Goal: Use online tool/utility: Use online tool/utility

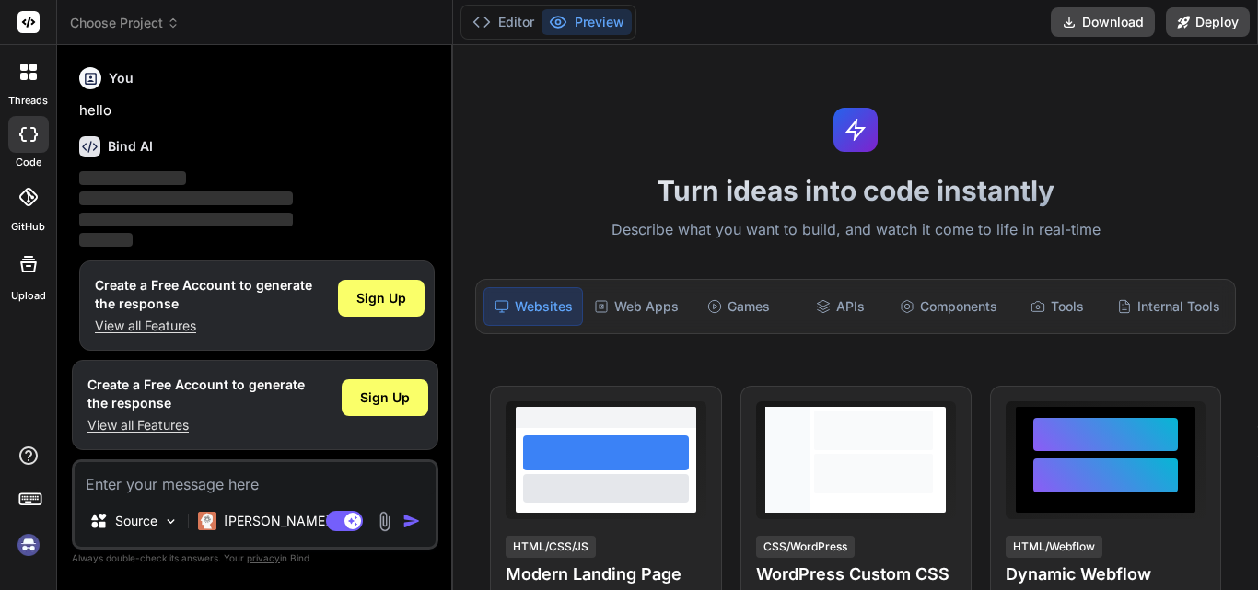
scroll to position [9, 0]
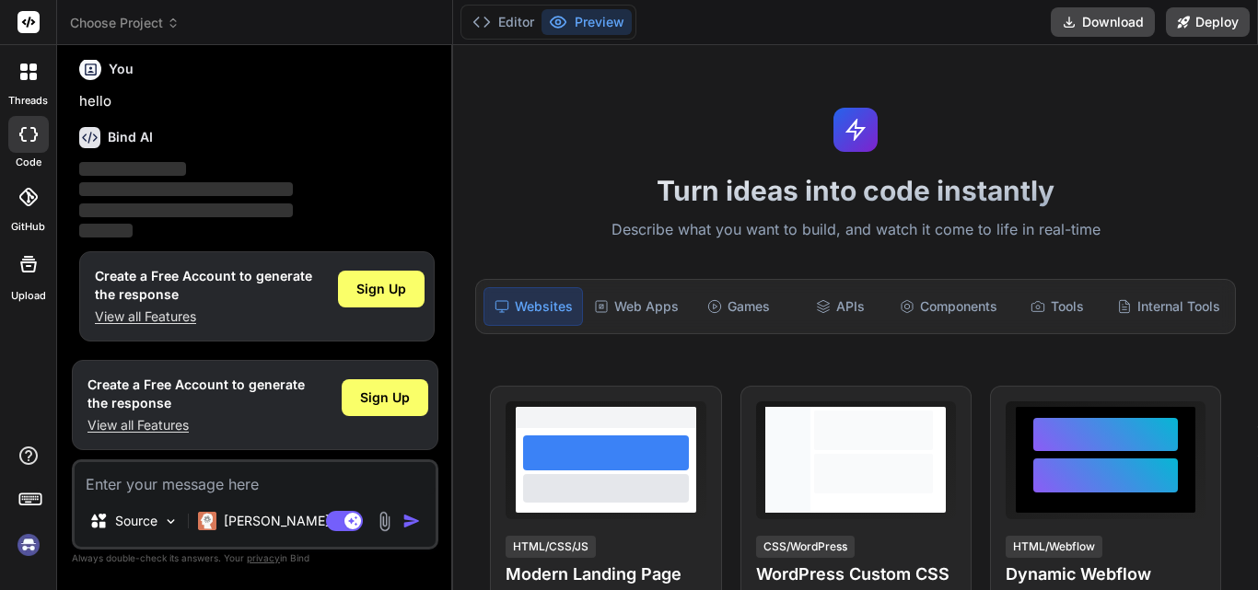
click at [182, 485] on textarea at bounding box center [255, 478] width 361 height 33
type textarea "x"
type textarea "this is login page <template> <div class="hold-transition login-page"> <div cla…"
type textarea "x"
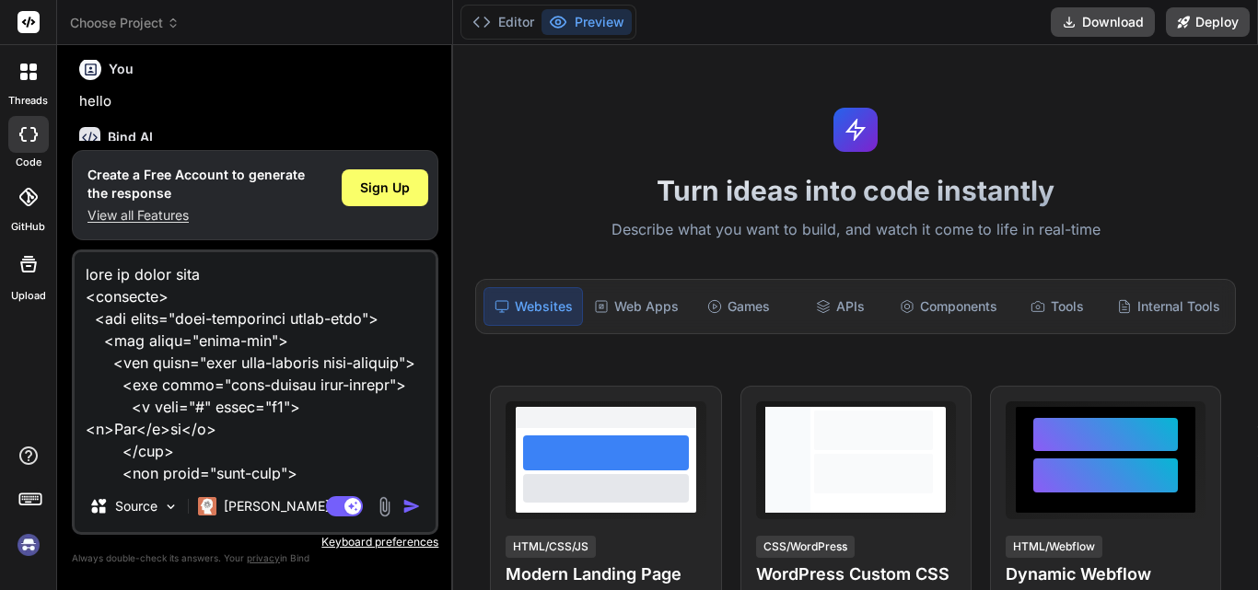
scroll to position [9440, 0]
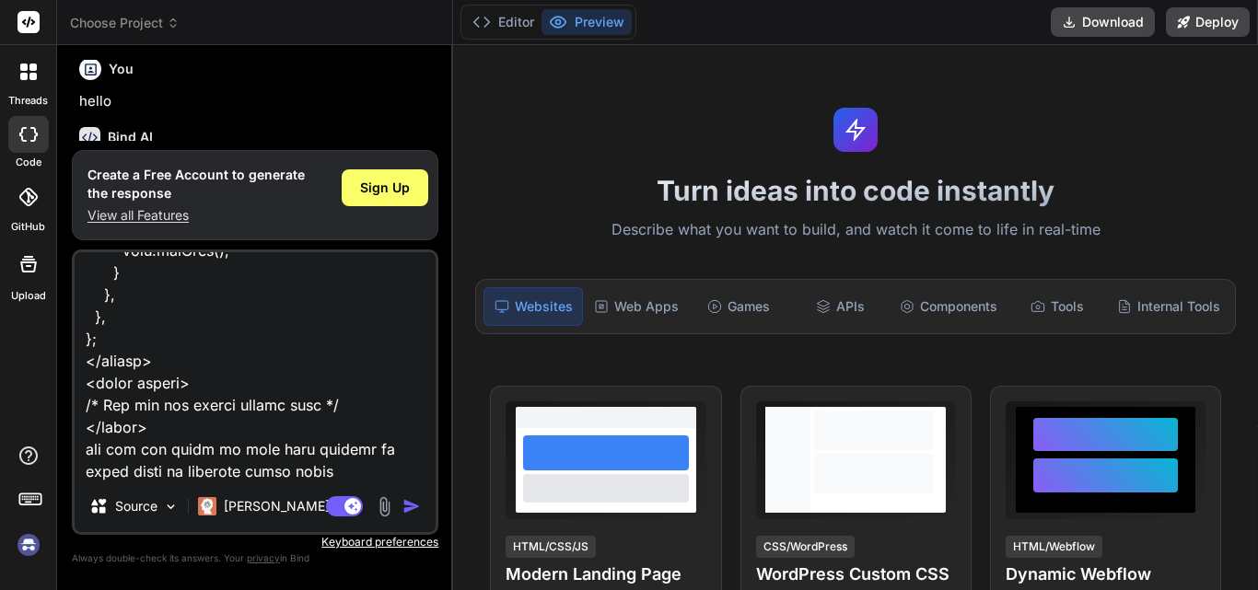
type textarea "this is login page <template> <div class="hold-transition login-page"> <div cla…"
click at [403, 505] on img "button" at bounding box center [411, 506] width 18 height 18
click at [409, 503] on img "button" at bounding box center [411, 506] width 18 height 18
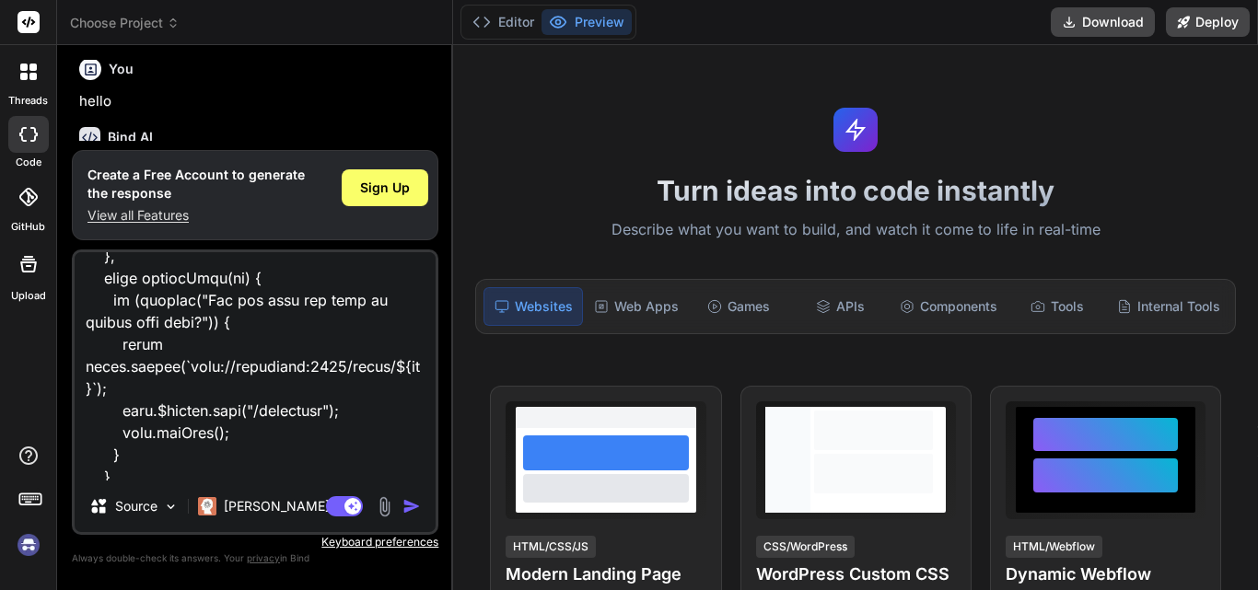
scroll to position [9441, 0]
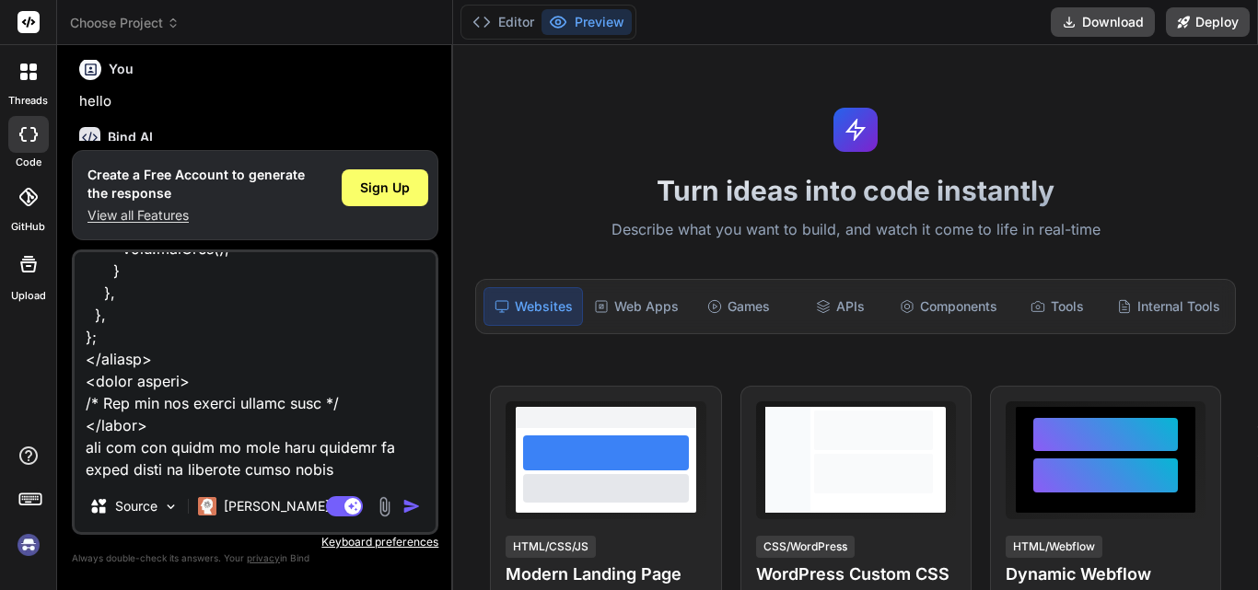
click at [409, 502] on img "button" at bounding box center [411, 506] width 18 height 18
click at [169, 502] on img at bounding box center [171, 507] width 16 height 16
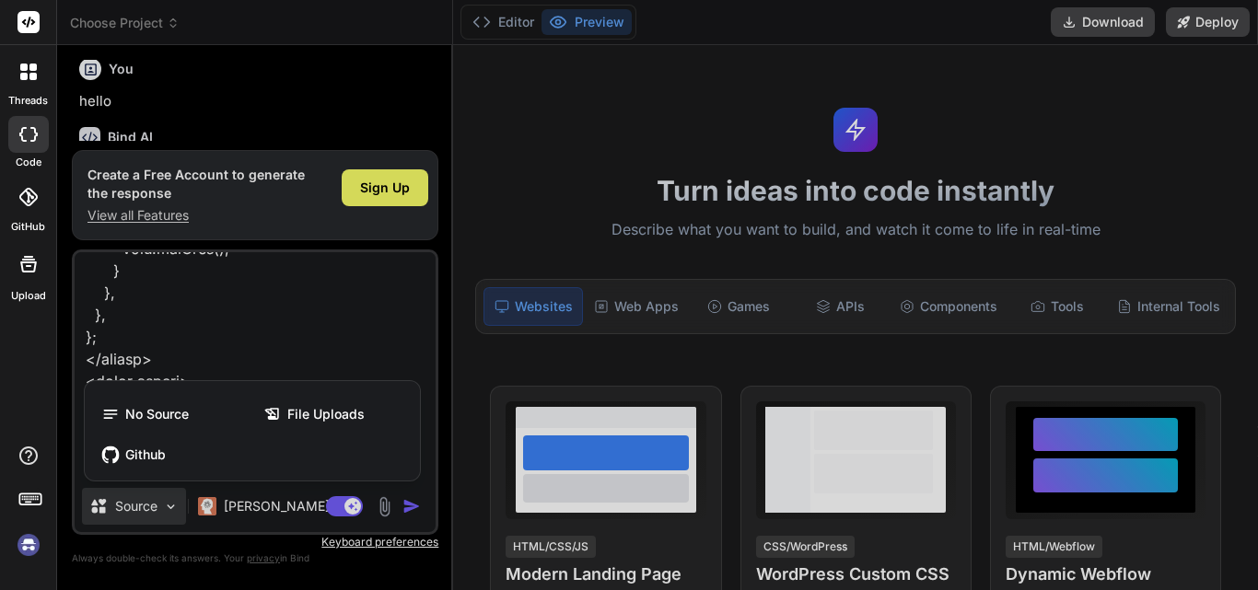
click at [169, 502] on div at bounding box center [629, 295] width 1258 height 590
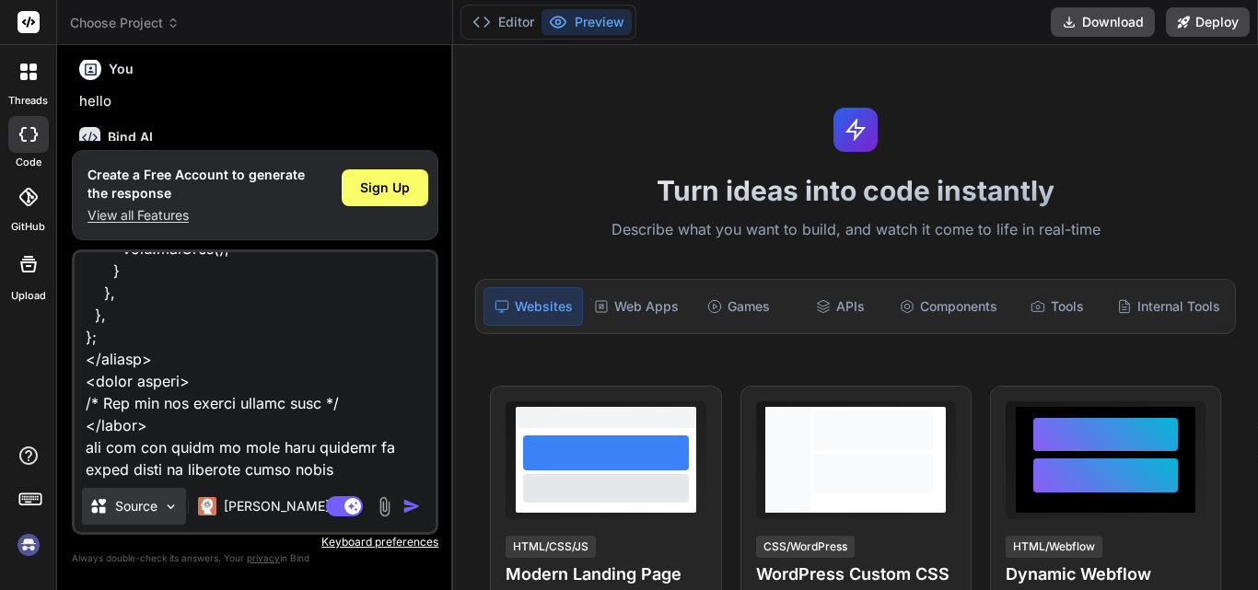
click at [169, 502] on img at bounding box center [171, 507] width 16 height 16
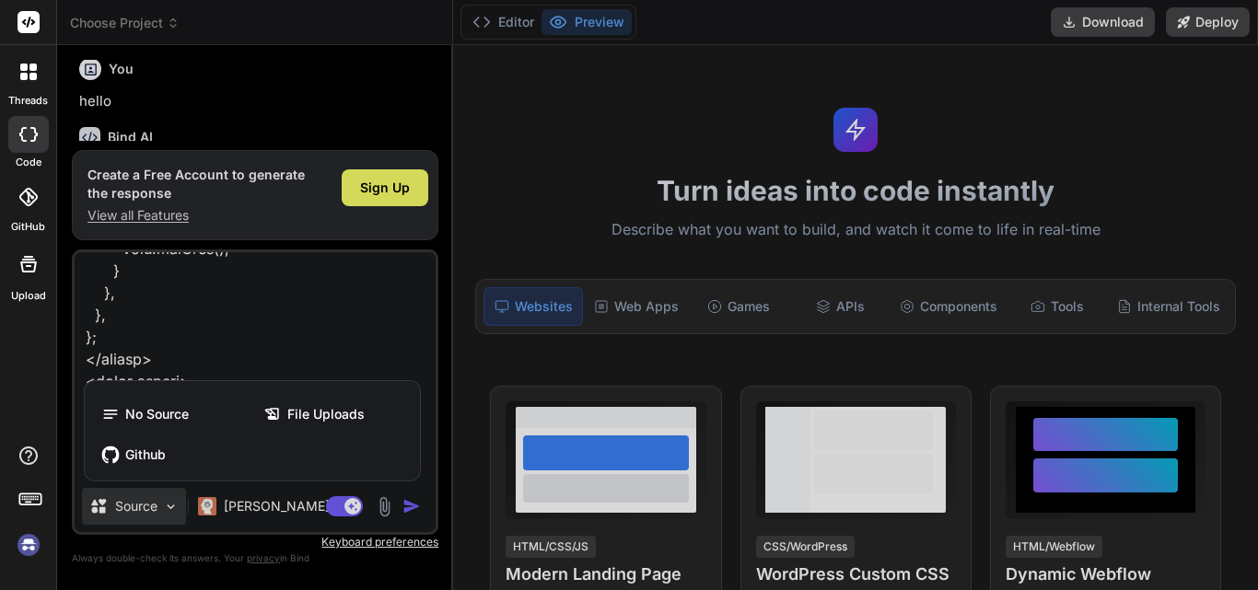
click at [403, 506] on div at bounding box center [629, 295] width 1258 height 590
type textarea "x"
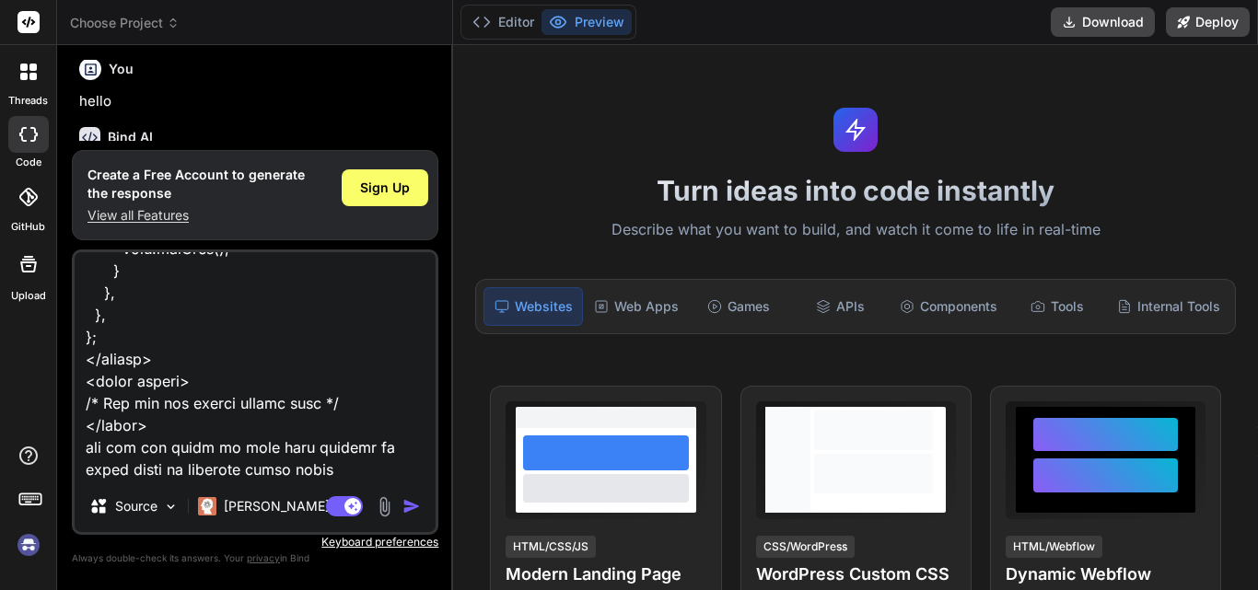
click at [405, 506] on img "button" at bounding box center [411, 506] width 18 height 18
